Goal: Transaction & Acquisition: Purchase product/service

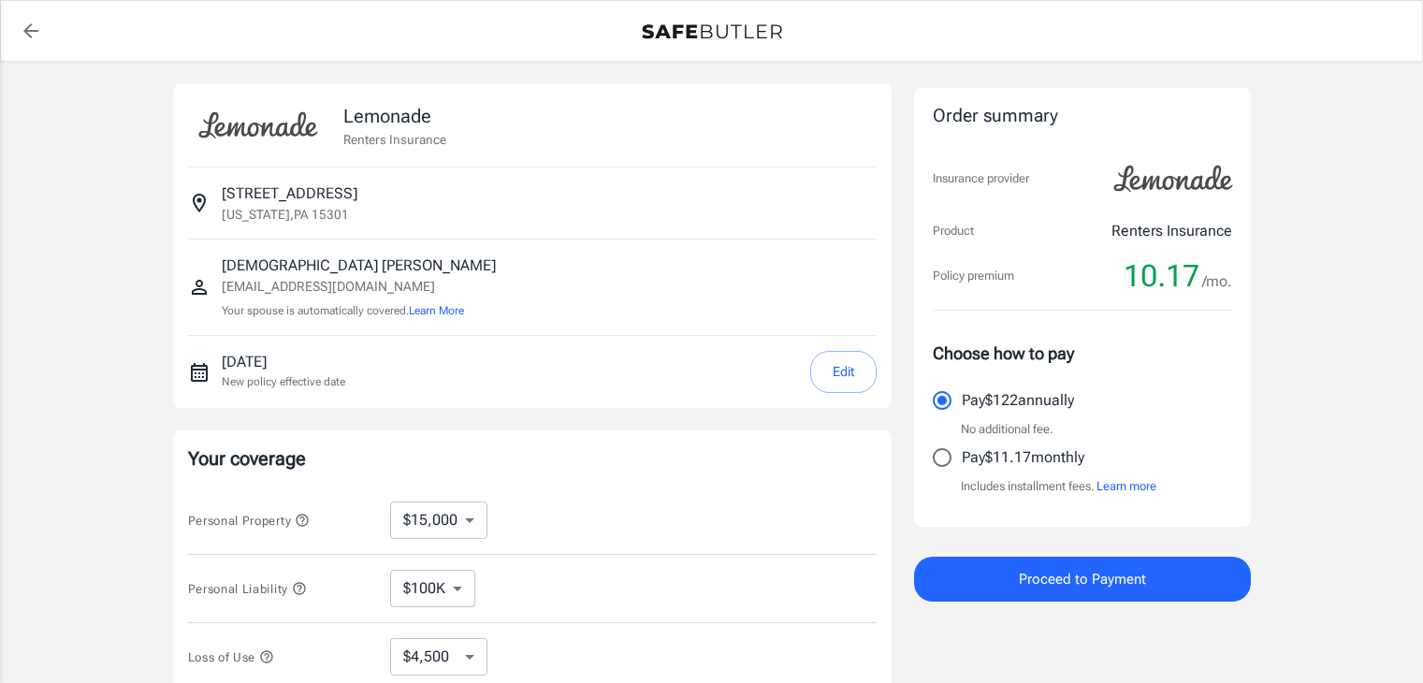
select select "15000"
select select "500"
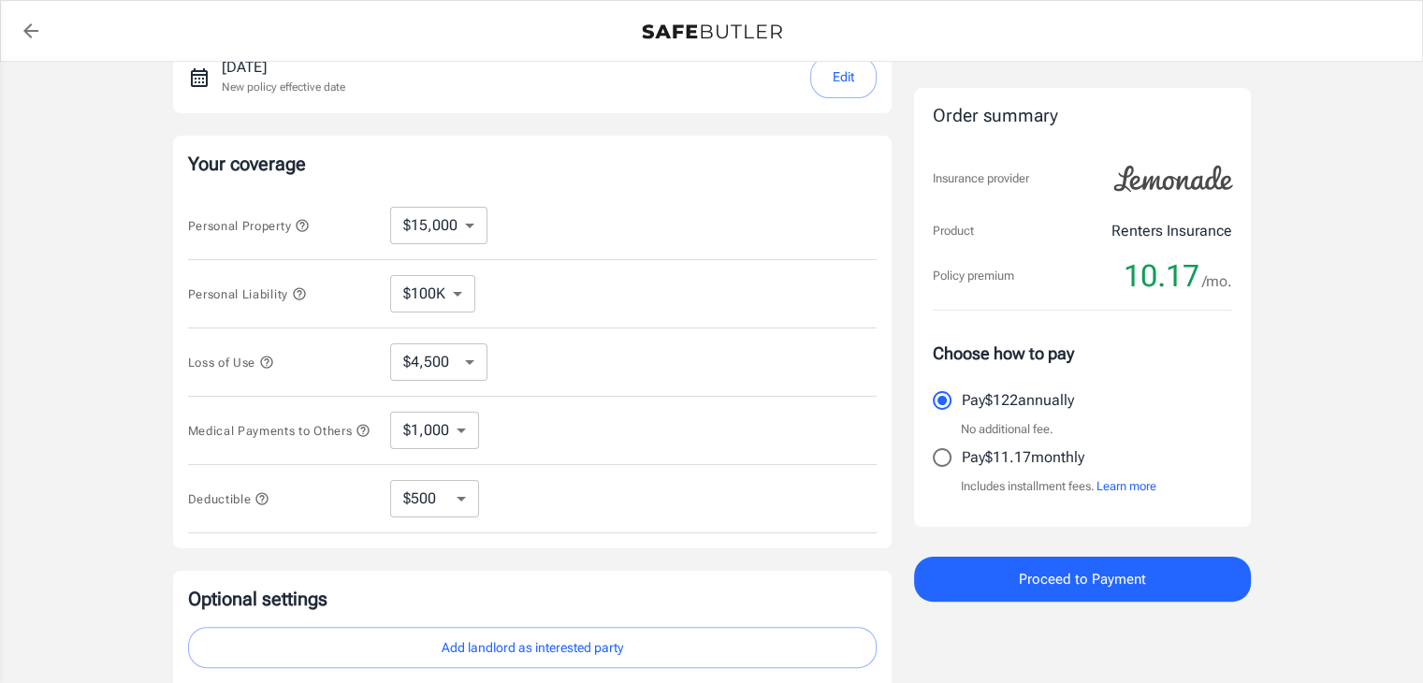
scroll to position [296, 0]
click at [469, 225] on select "$10,000 $15,000 $20,000 $25,000 $30,000 $40,000 $50,000 $100K $150K $200K $250K" at bounding box center [438, 224] width 97 height 37
select select "20000"
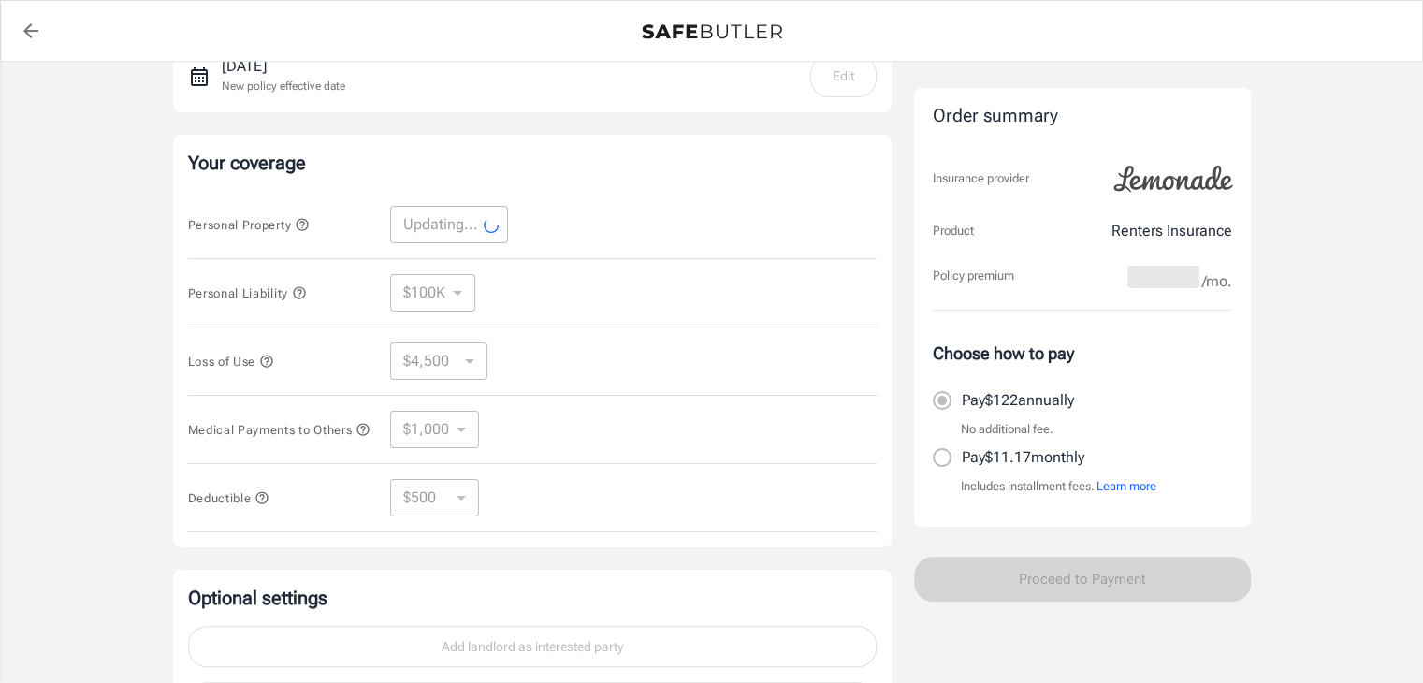
select select "20000"
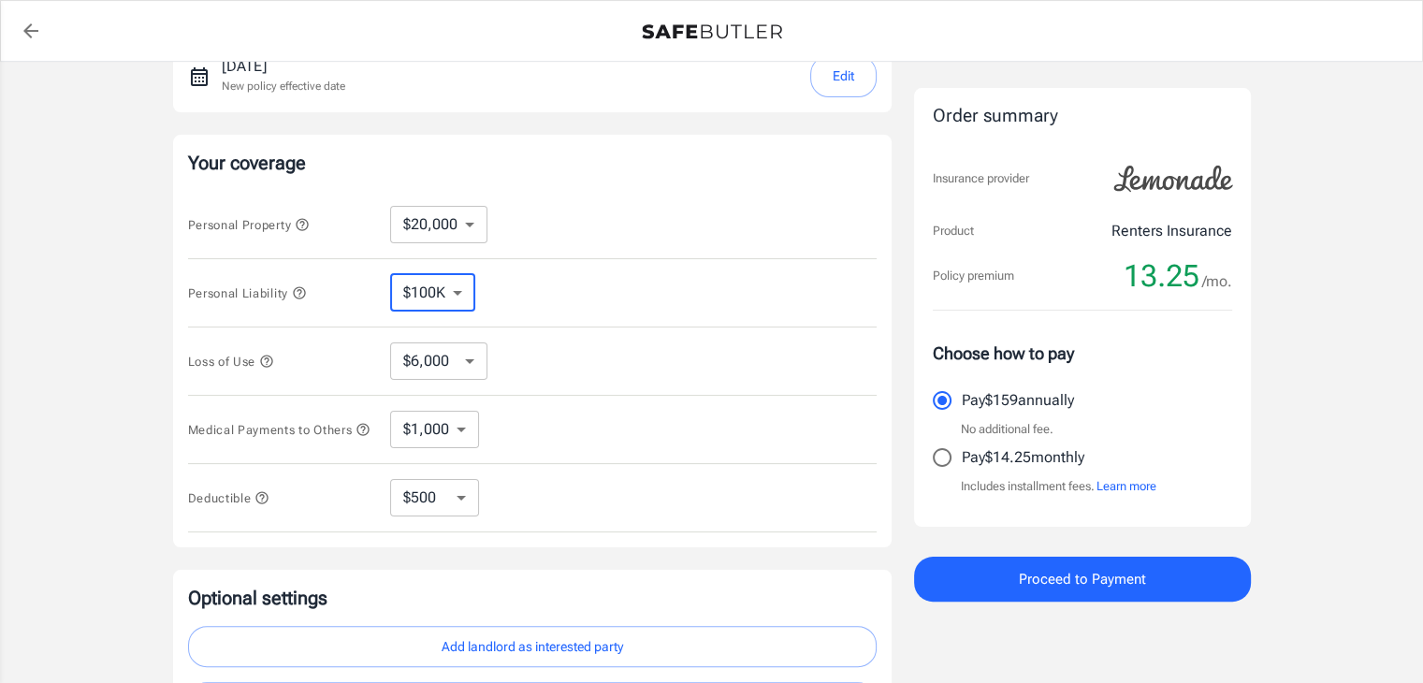
click at [463, 299] on select "$100K $200K $300K $400K $500K $1M" at bounding box center [432, 292] width 85 height 37
click at [390, 274] on select "$100K $200K $300K $400K $500K $1M" at bounding box center [432, 292] width 85 height 37
click at [469, 363] on select "$6,000 $9,000 $15,000 $24,000 $36,000 $54,000 $81,000 $120K $177K $198K" at bounding box center [438, 360] width 97 height 37
select select "15000"
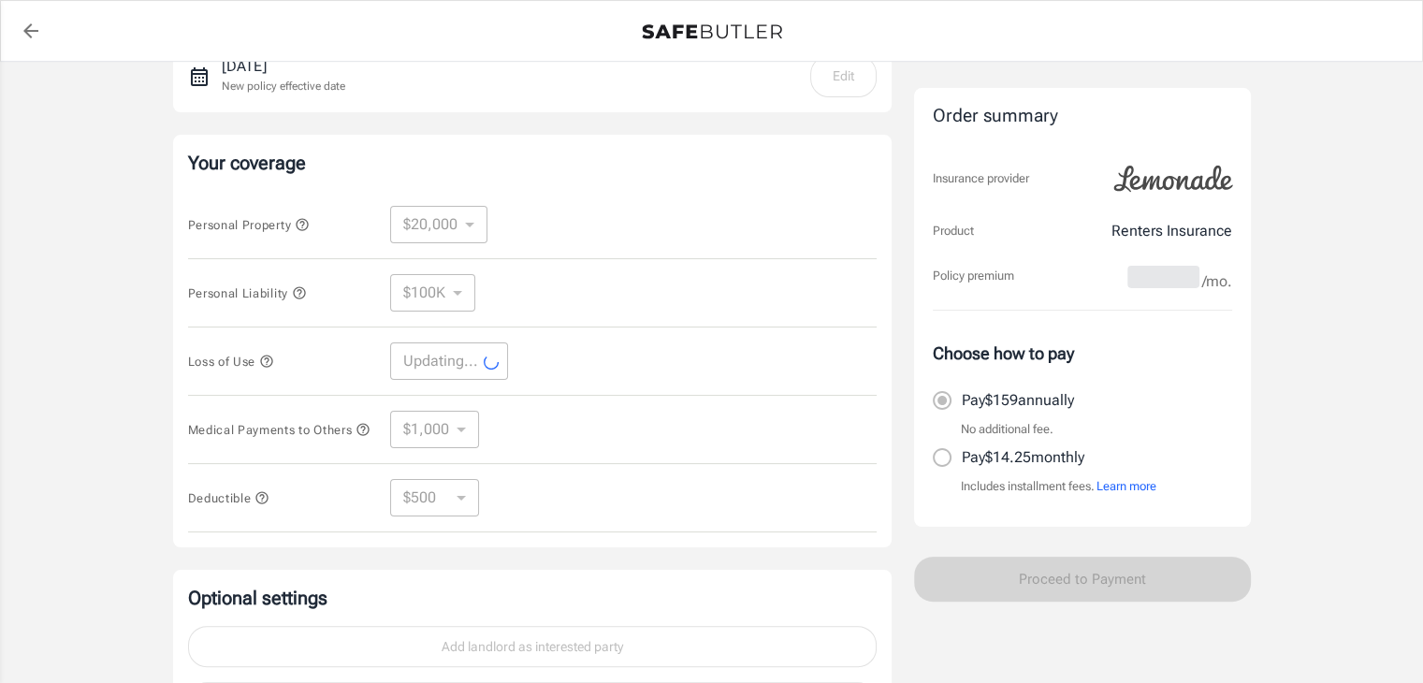
select select "15000"
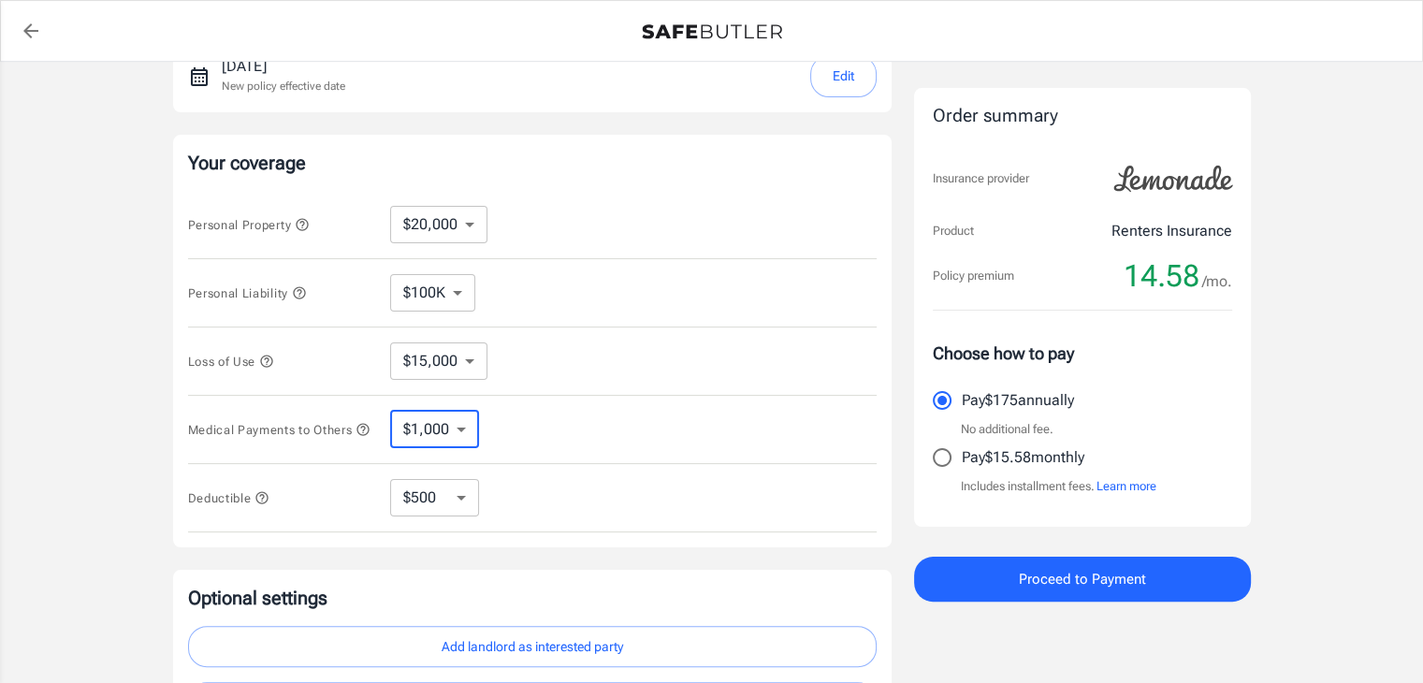
click at [473, 435] on select "$1,000 $2,000 $3,000 $4,000 $5,000" at bounding box center [434, 429] width 89 height 37
click at [458, 497] on select "$250 $500 $1,000 $2,500" at bounding box center [434, 497] width 89 height 37
select select "250"
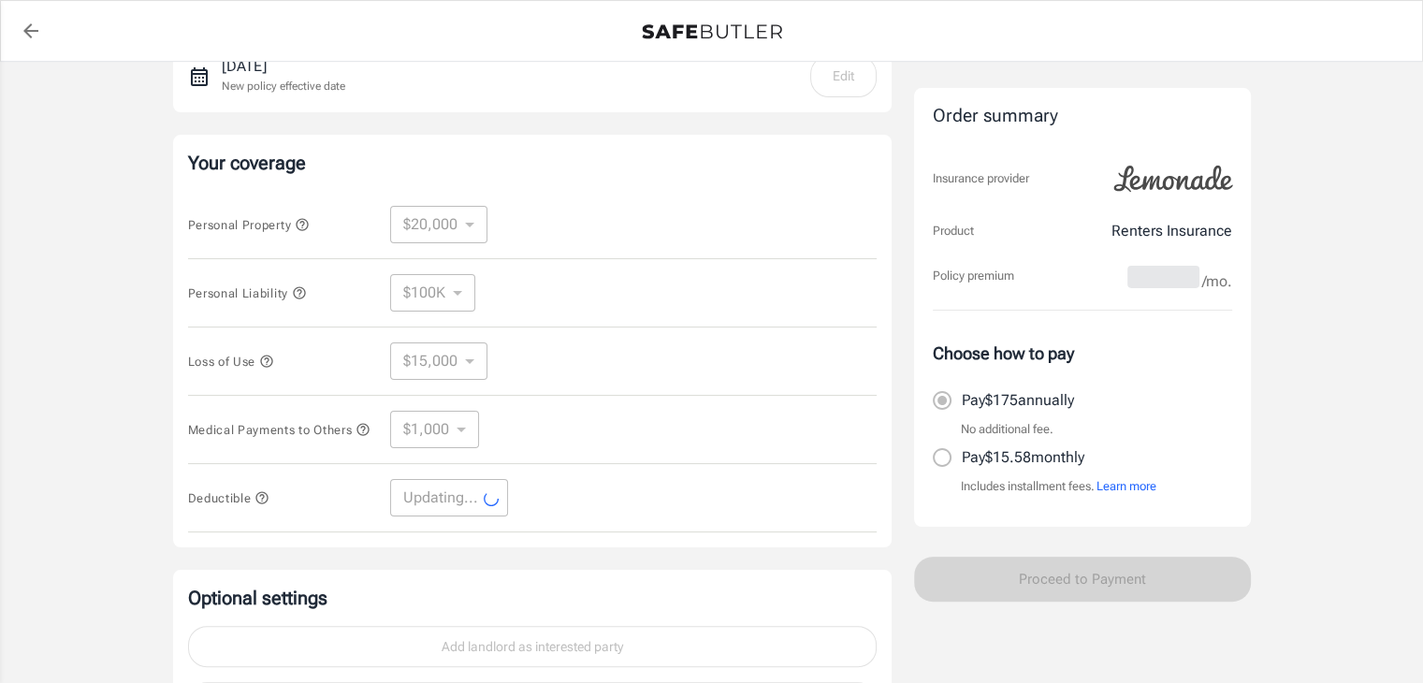
select select "250"
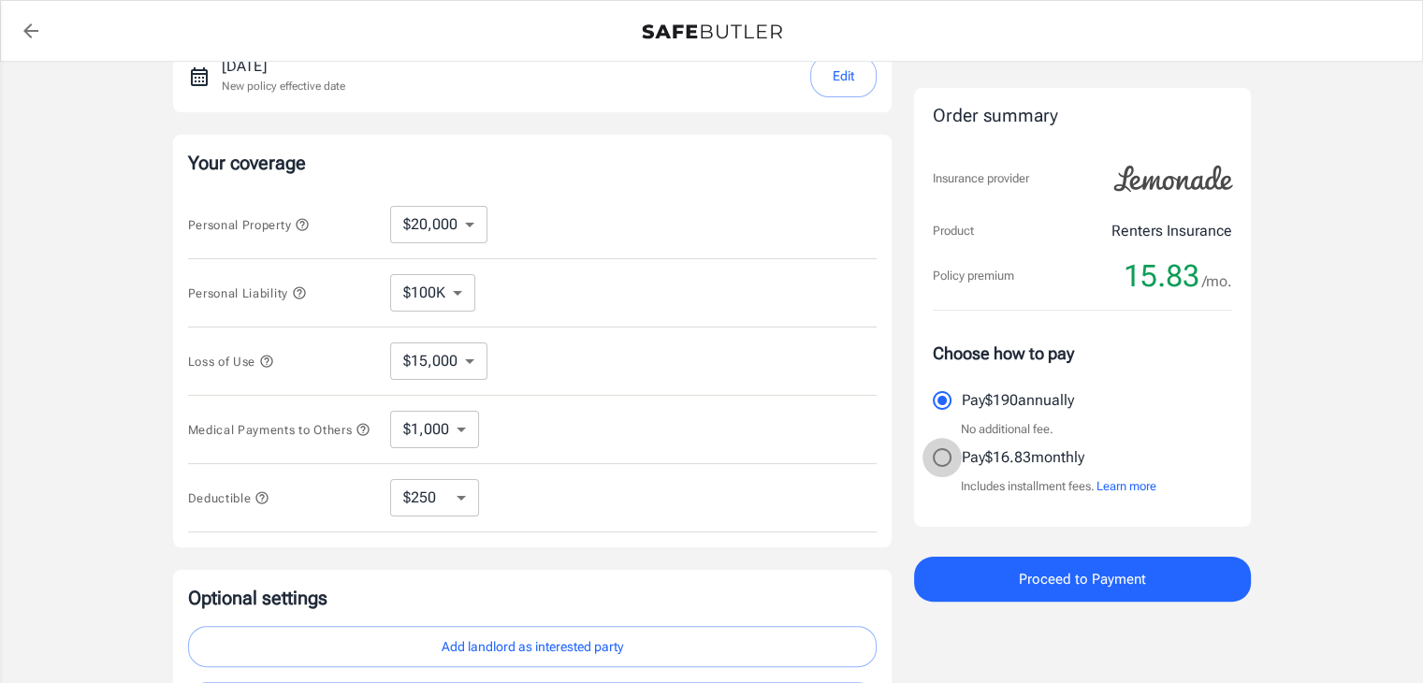
click at [932, 457] on input "Pay $16.83 monthly" at bounding box center [941, 457] width 39 height 39
radio input "true"
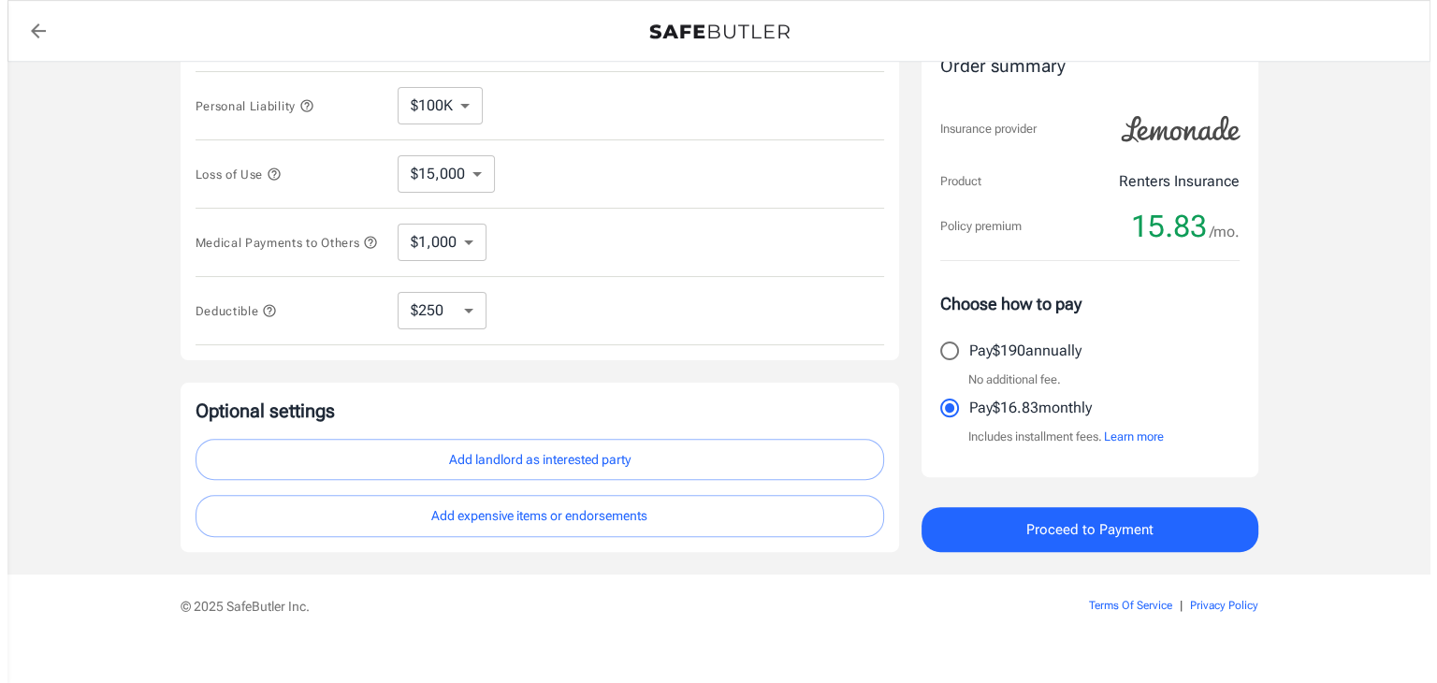
scroll to position [483, 0]
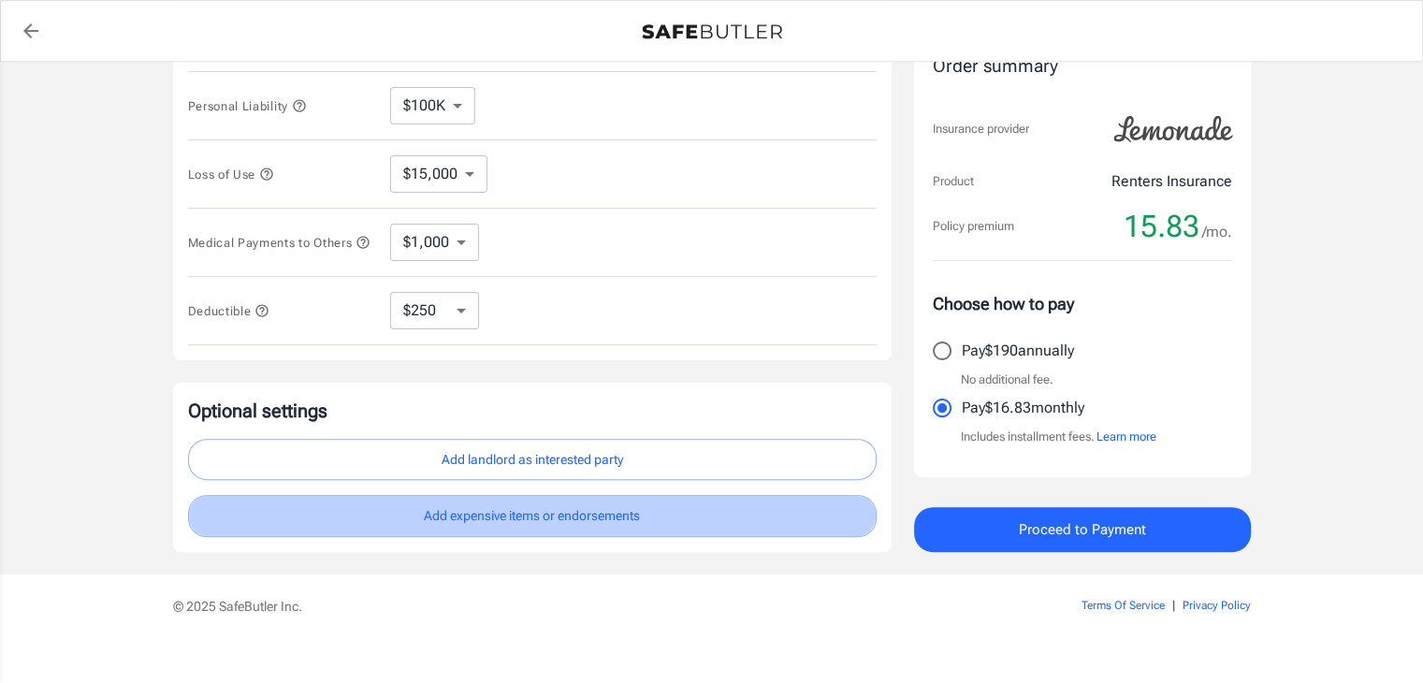
click at [527, 527] on button "Add expensive items or endorsements" at bounding box center [532, 516] width 688 height 42
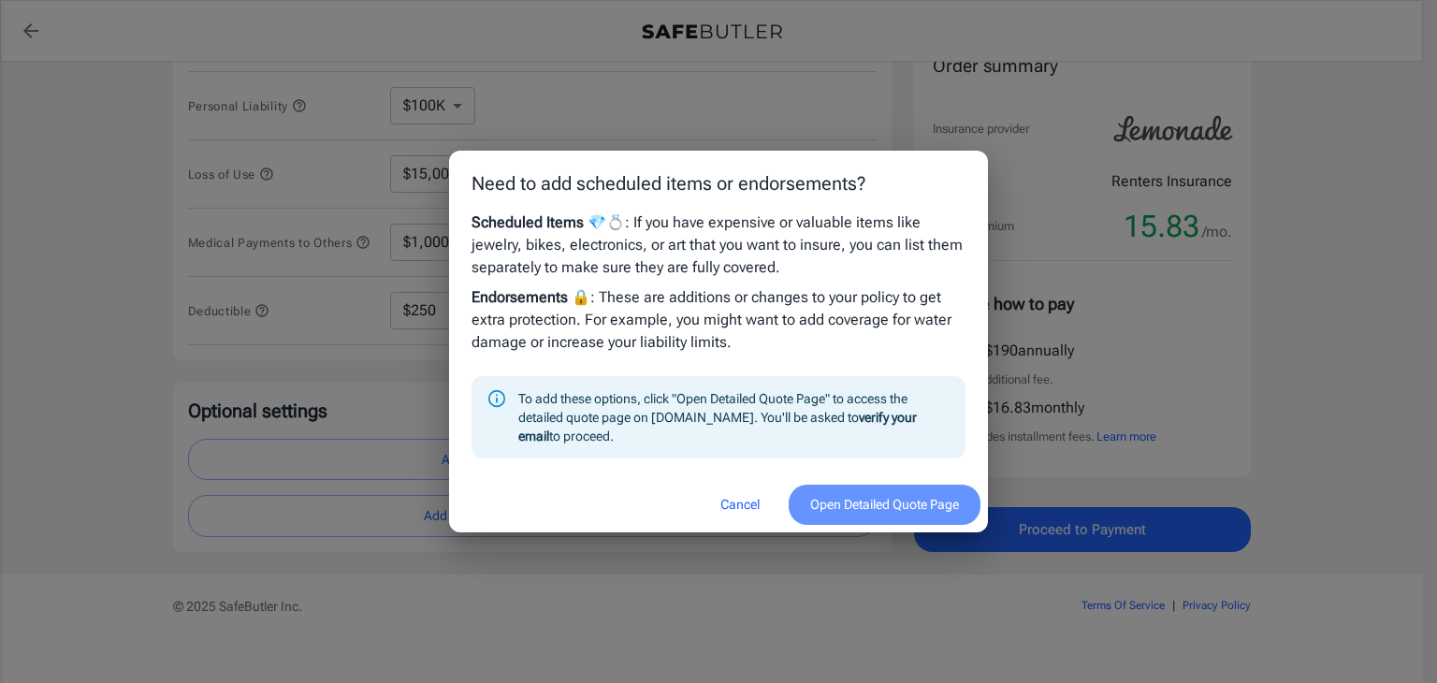
click at [870, 513] on button "Open Detailed Quote Page" at bounding box center [884, 504] width 192 height 40
